Goal: Communication & Community: Answer question/provide support

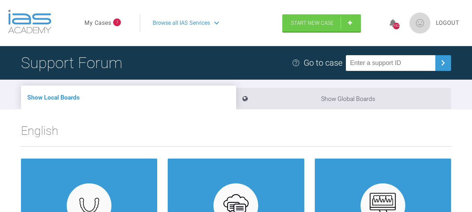
click at [104, 22] on link "My Cases" at bounding box center [98, 23] width 27 height 9
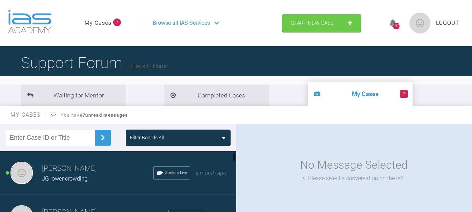
scroll to position [70, 0]
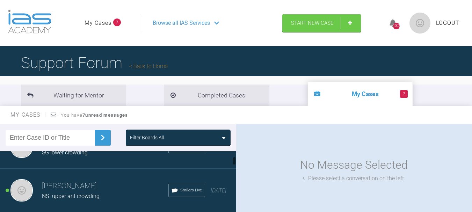
click at [98, 189] on h3 "[PERSON_NAME]" at bounding box center [105, 186] width 127 height 12
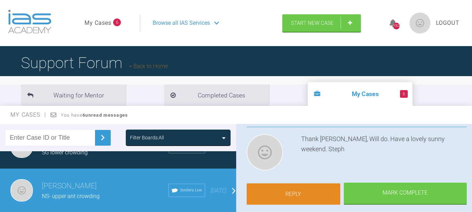
click at [290, 191] on link "Reply" at bounding box center [294, 195] width 94 height 22
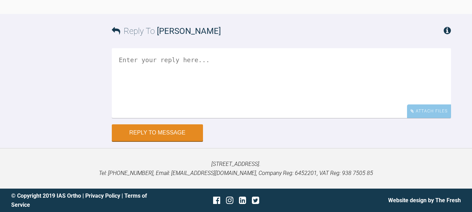
scroll to position [2312, 0]
click at [180, 63] on textarea at bounding box center [281, 83] width 339 height 70
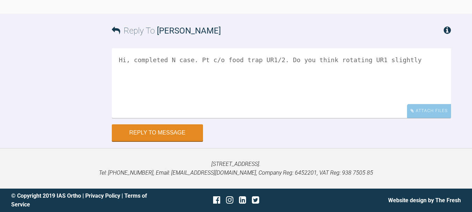
drag, startPoint x: 400, startPoint y: 59, endPoint x: 368, endPoint y: 59, distance: 31.5
click at [368, 59] on textarea "Hi, completed N case. Pt c/o food trap UR1/2. Do you think rotating UR1 slightly" at bounding box center [281, 83] width 339 height 70
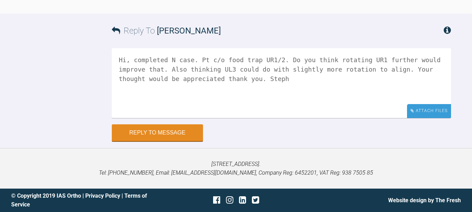
type textarea "Hi, completed N case. Pt c/o food trap UR1/2. Do you think rotating UR1 further…"
click at [426, 110] on div "Attach Files" at bounding box center [429, 111] width 44 height 14
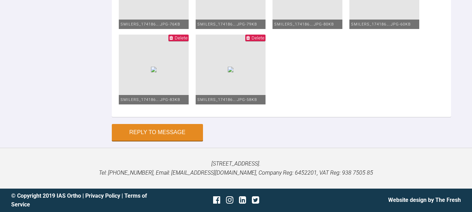
scroll to position [2487, 0]
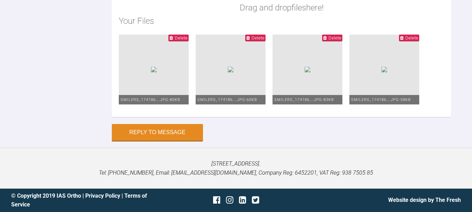
click at [188, 37] on span "Delete" at bounding box center [181, 37] width 13 height 5
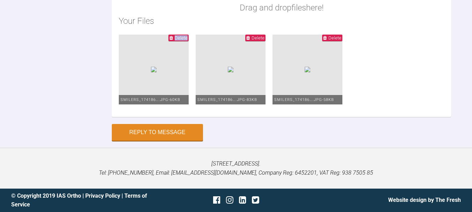
click at [188, 37] on span "Delete" at bounding box center [181, 37] width 13 height 5
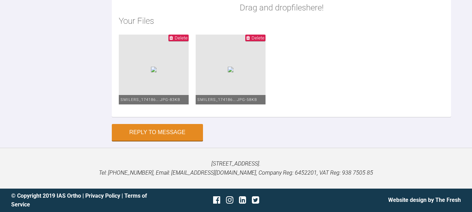
click at [188, 37] on span "Delete" at bounding box center [181, 37] width 13 height 5
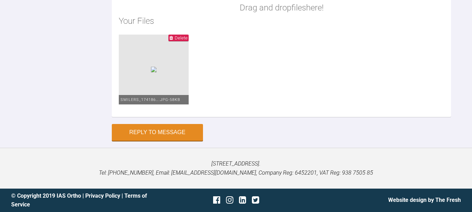
click at [184, 40] on span "Delete" at bounding box center [181, 37] width 13 height 5
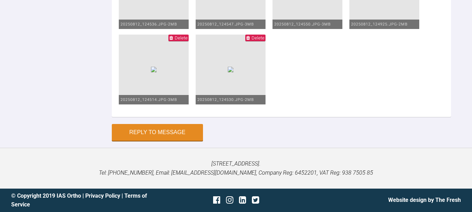
scroll to position [2543, 0]
click at [172, 142] on button "Reply to Message" at bounding box center [157, 133] width 91 height 17
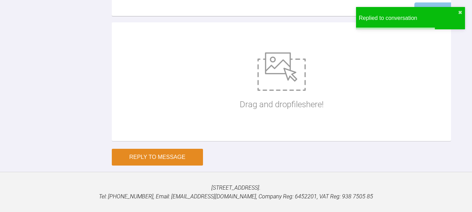
scroll to position [2423, 0]
